Goal: Information Seeking & Learning: Learn about a topic

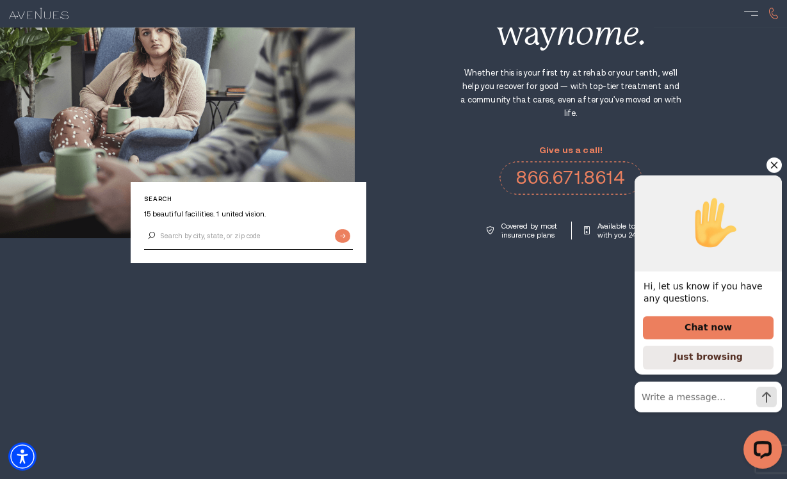
click at [785, 163] on div "Hi, let us know if you have any questions. Chat now Just browsing" at bounding box center [705, 315] width 163 height 326
click at [779, 165] on icon "Hide greeting" at bounding box center [773, 164] width 15 height 15
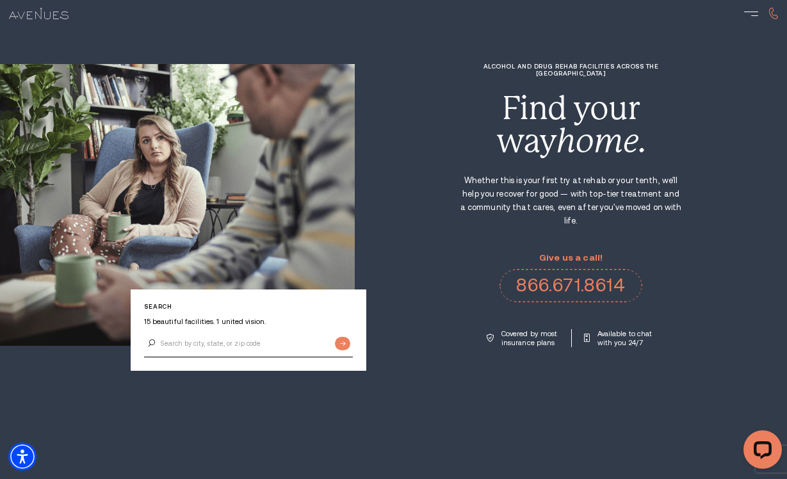
click at [747, 17] on div at bounding box center [751, 14] width 14 height 14
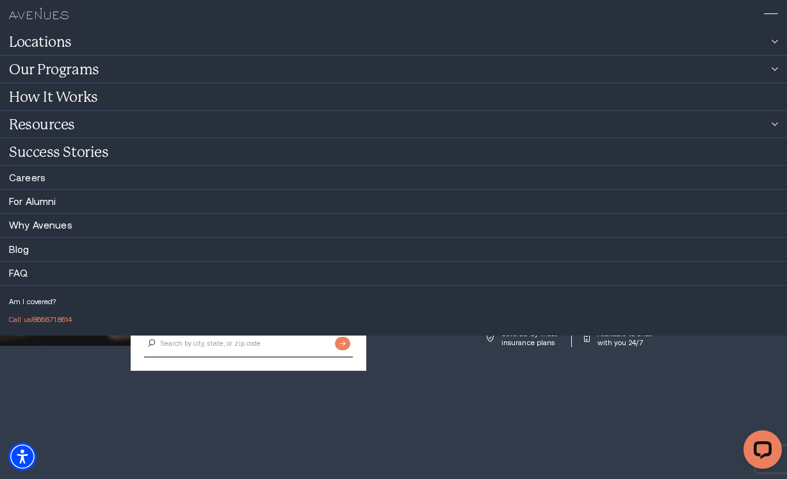
scroll to position [54, 0]
click at [108, 125] on link "Resources" at bounding box center [393, 124] width 787 height 27
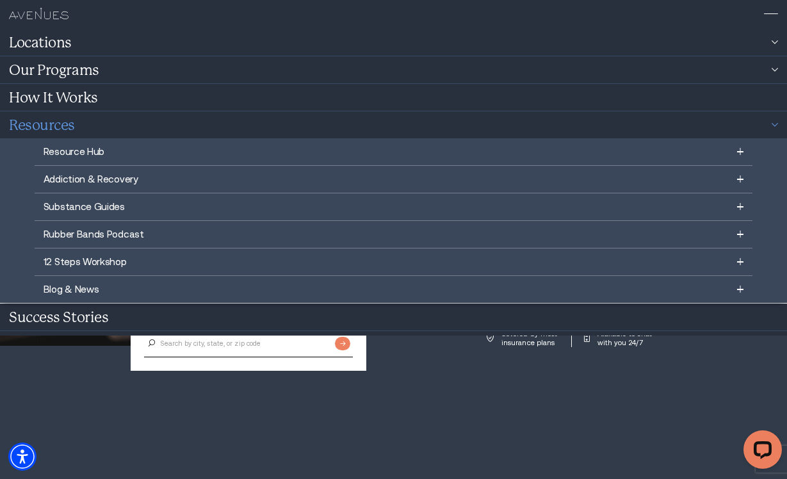
click at [734, 180] on link "Addiction & Recovery" at bounding box center [393, 179] width 699 height 27
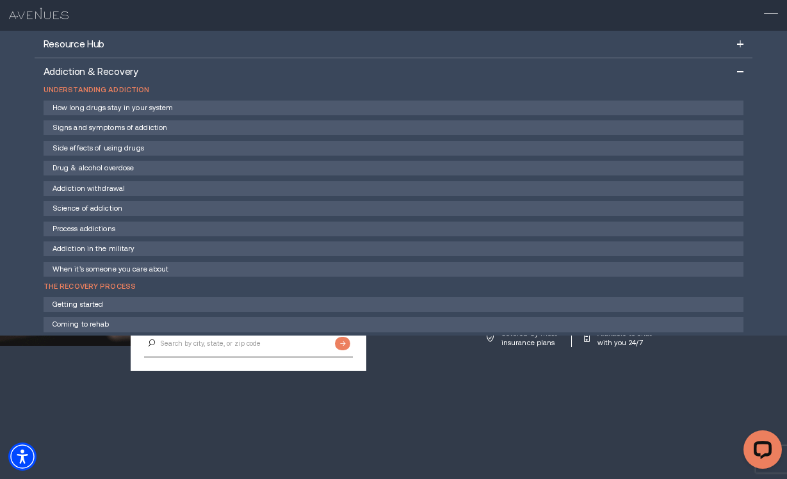
scroll to position [209, 0]
click at [174, 131] on link "Signs and symptoms of addiction" at bounding box center [393, 127] width 699 height 15
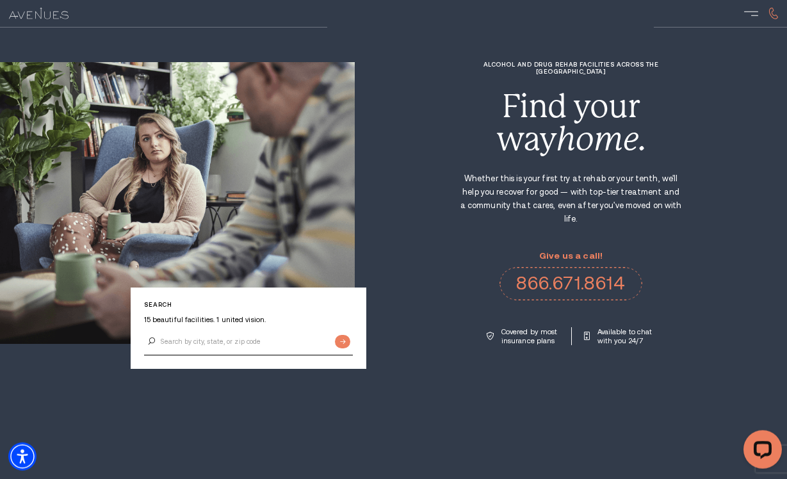
click at [747, 20] on div at bounding box center [751, 14] width 14 height 14
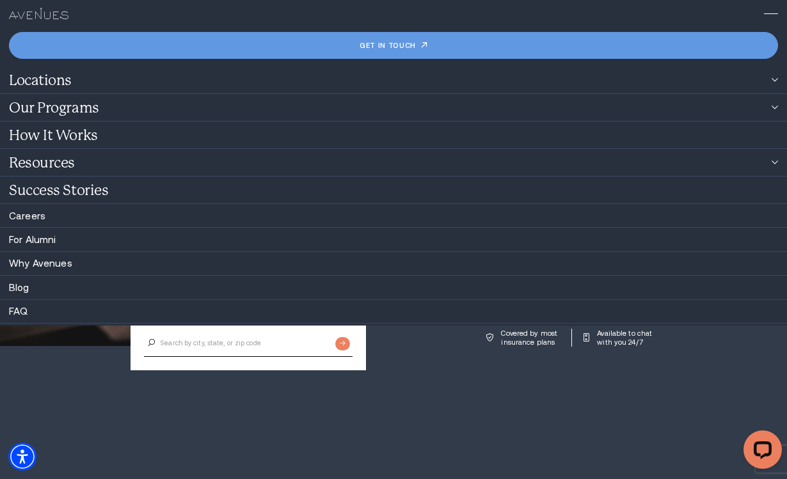
click at [778, 79] on link "Locations" at bounding box center [393, 80] width 787 height 27
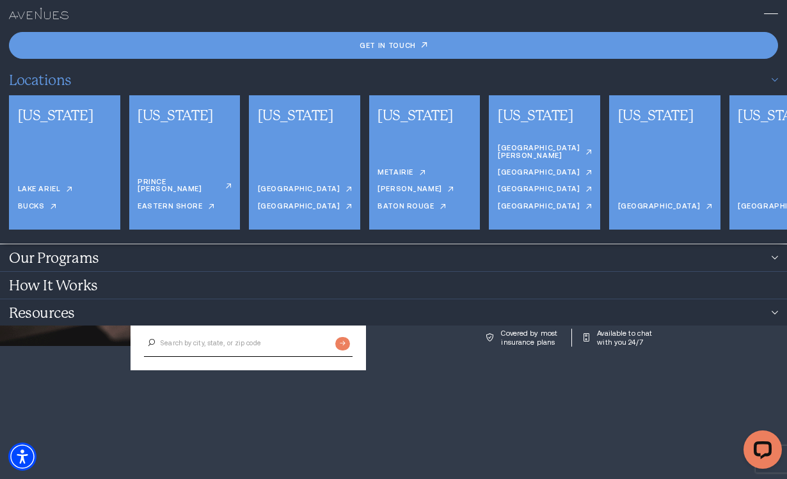
click at [779, 257] on link "Our Programs" at bounding box center [393, 257] width 787 height 27
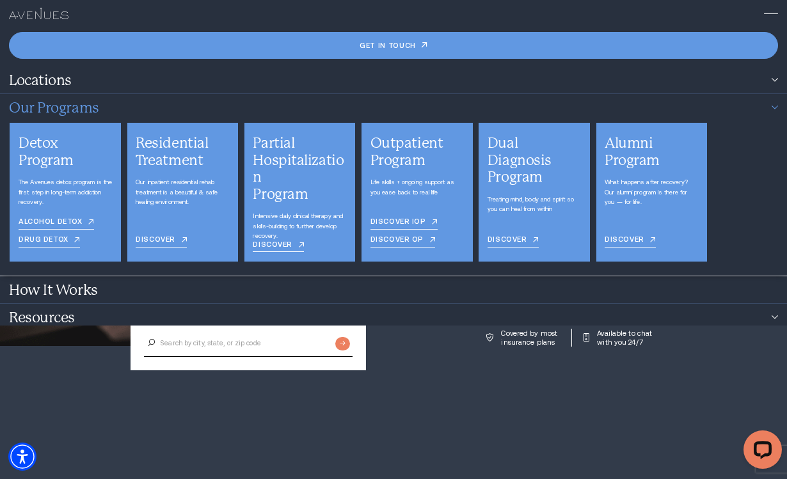
click at [49, 221] on link "Alcohol detox" at bounding box center [57, 224] width 76 height 12
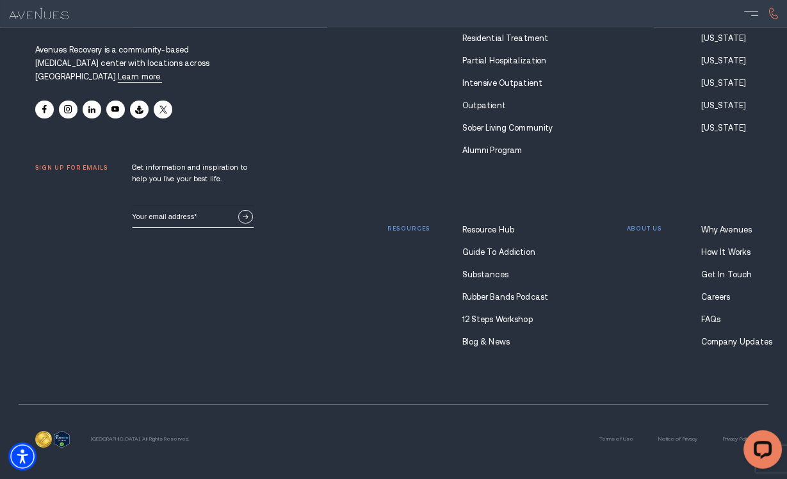
scroll to position [8737, 0]
click at [118, 81] on link "Learn more." at bounding box center [140, 76] width 44 height 9
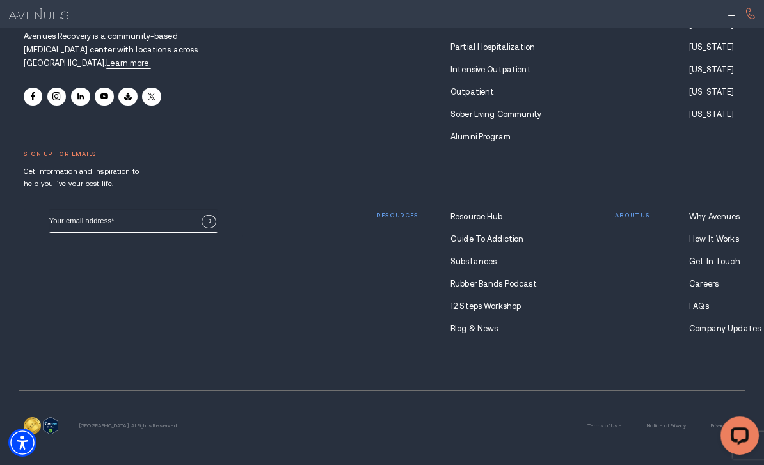
scroll to position [9618, 22]
